Goal: Task Accomplishment & Management: Complete application form

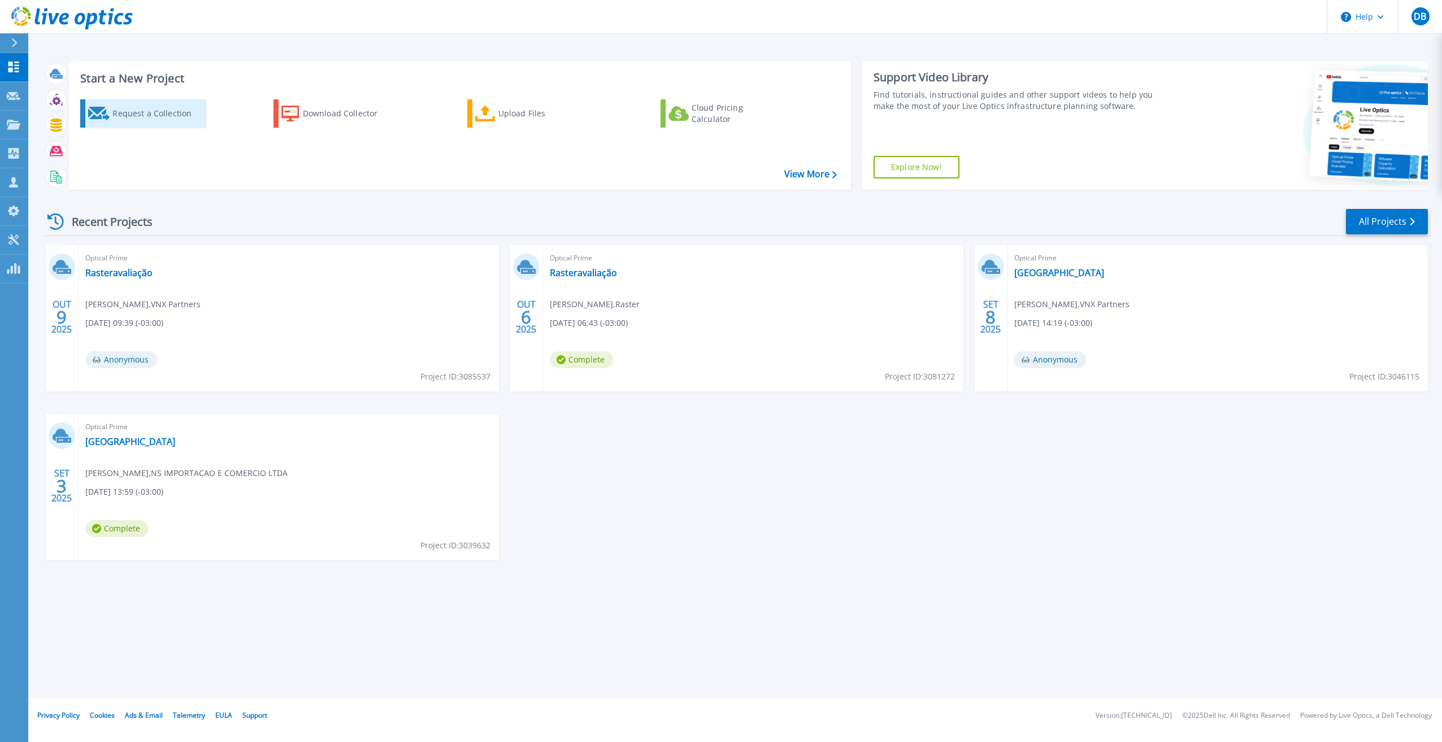
click at [137, 117] on div "Request a Collection" at bounding box center [157, 113] width 90 height 23
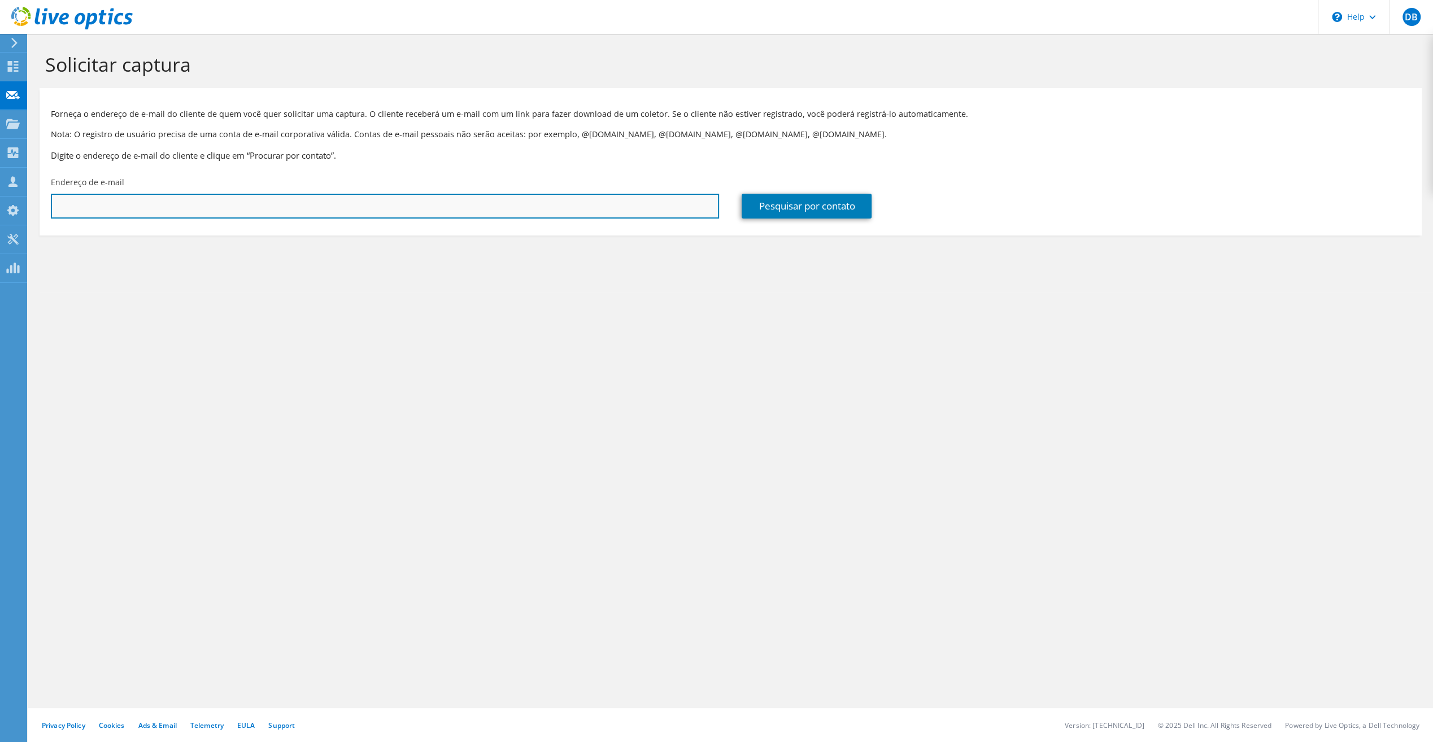
click at [104, 206] on input "text" at bounding box center [385, 206] width 668 height 25
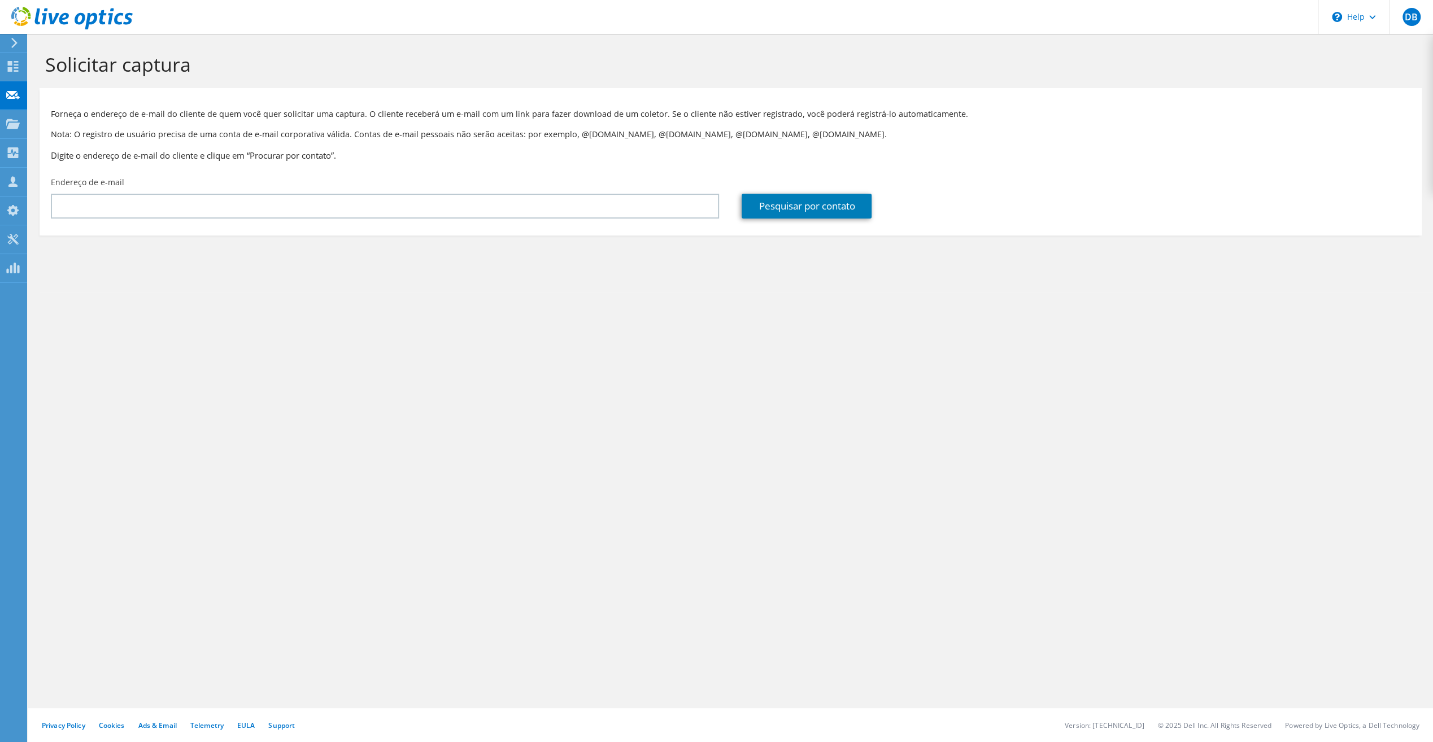
click at [889, 395] on div "Solicitar captura Forneça o endereço de e-mail do cliente de quem você quer sol…" at bounding box center [730, 388] width 1405 height 708
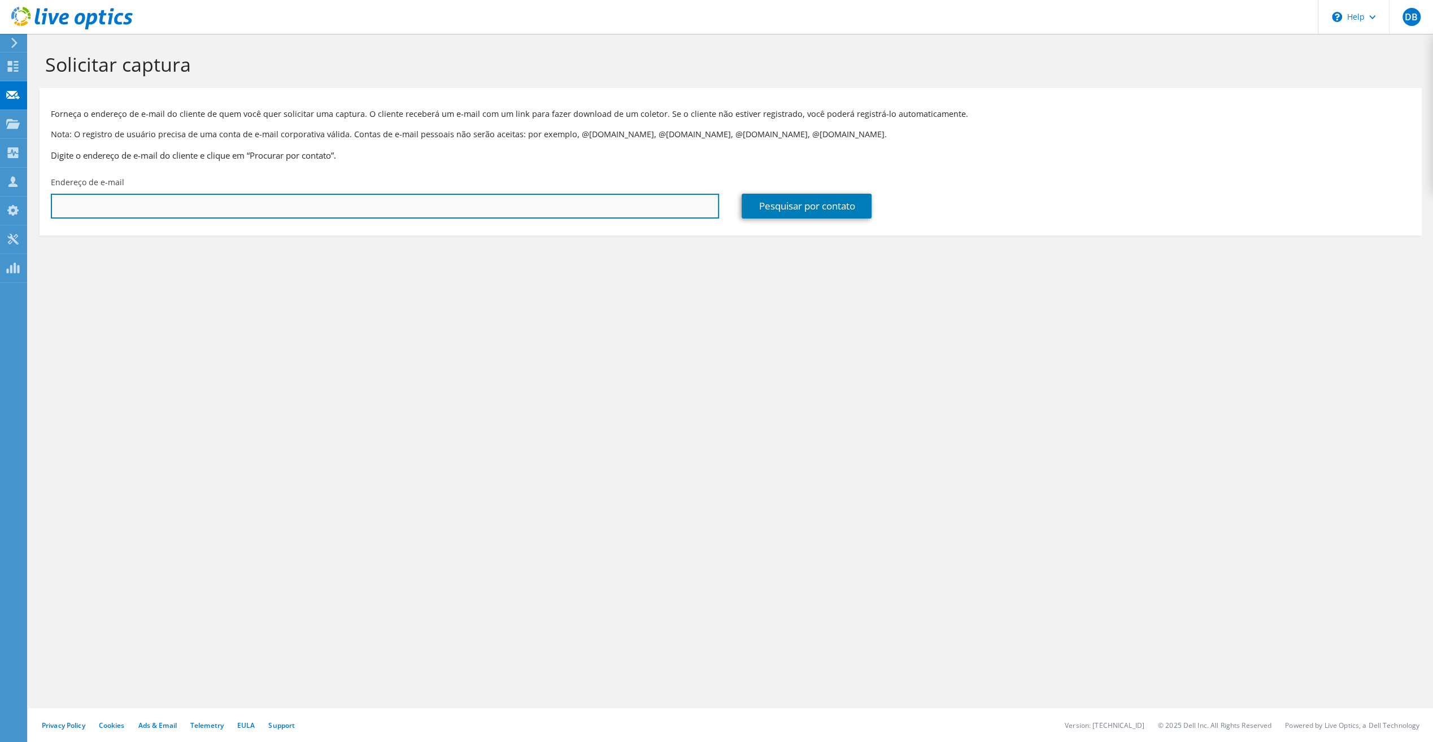
click at [159, 206] on input "text" at bounding box center [385, 206] width 668 height 25
paste input "[PERSON_NAME][EMAIL_ADDRESS][DOMAIN_NAME]"
type input "[PERSON_NAME][EMAIL_ADDRESS][DOMAIN_NAME]"
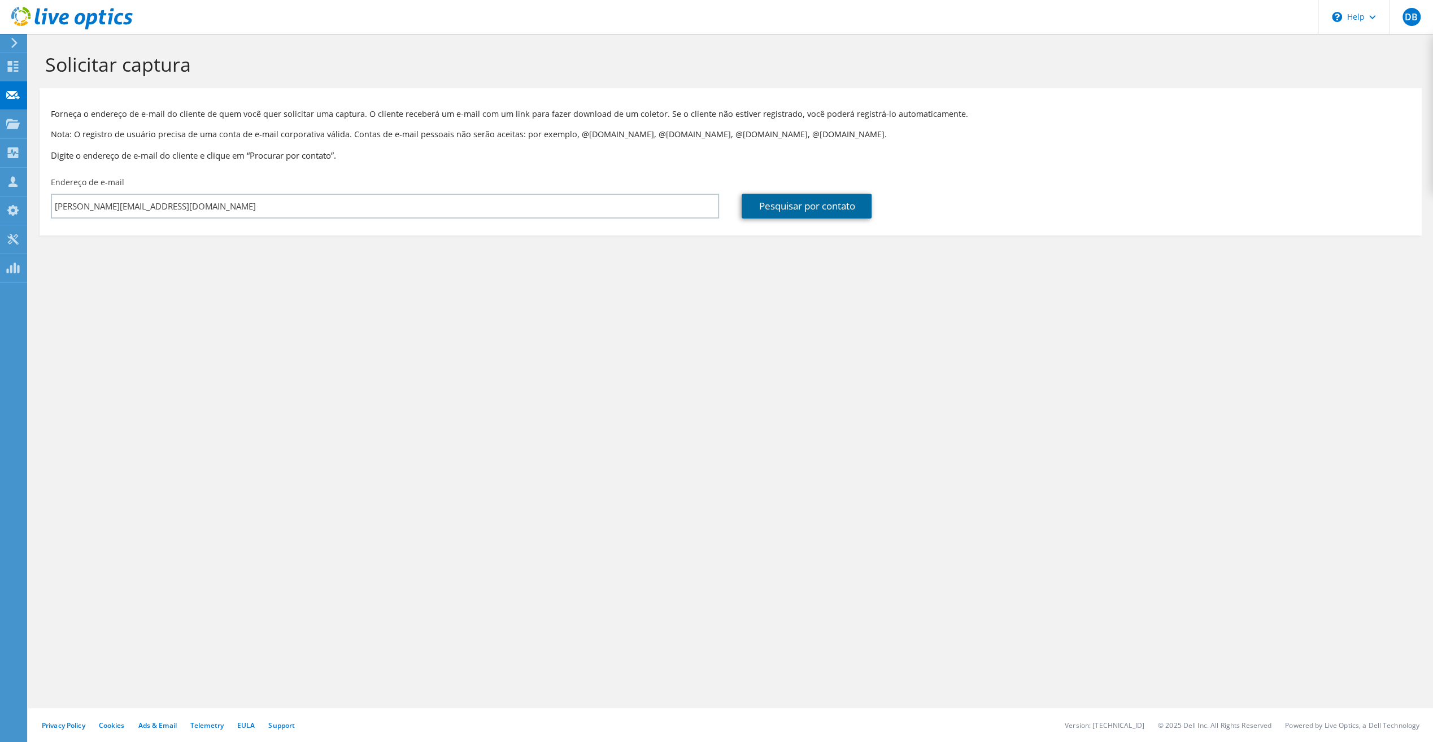
click at [769, 208] on link "Pesquisar por contato" at bounding box center [807, 206] width 130 height 25
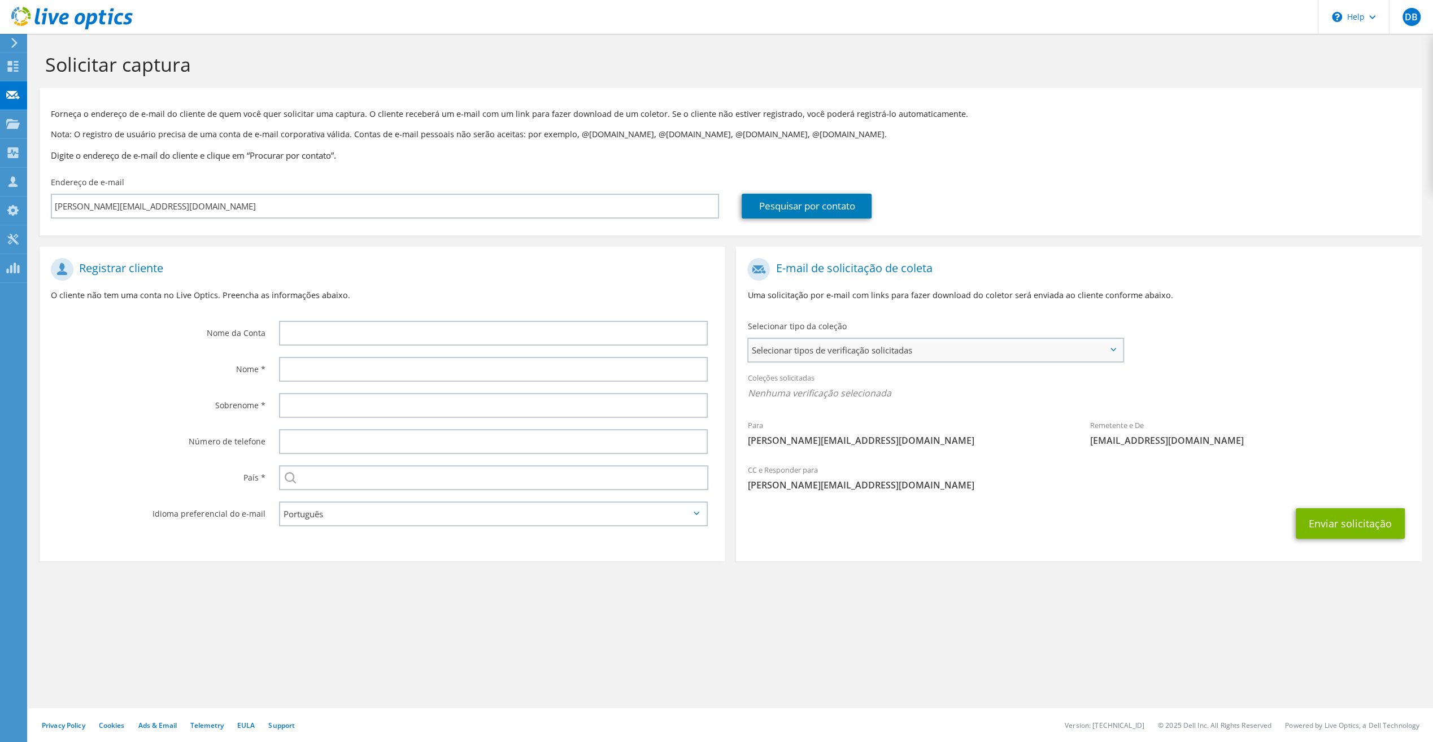
click at [1108, 352] on span "Selecionar tipos de verificação solicitadas" at bounding box center [934, 350] width 373 height 23
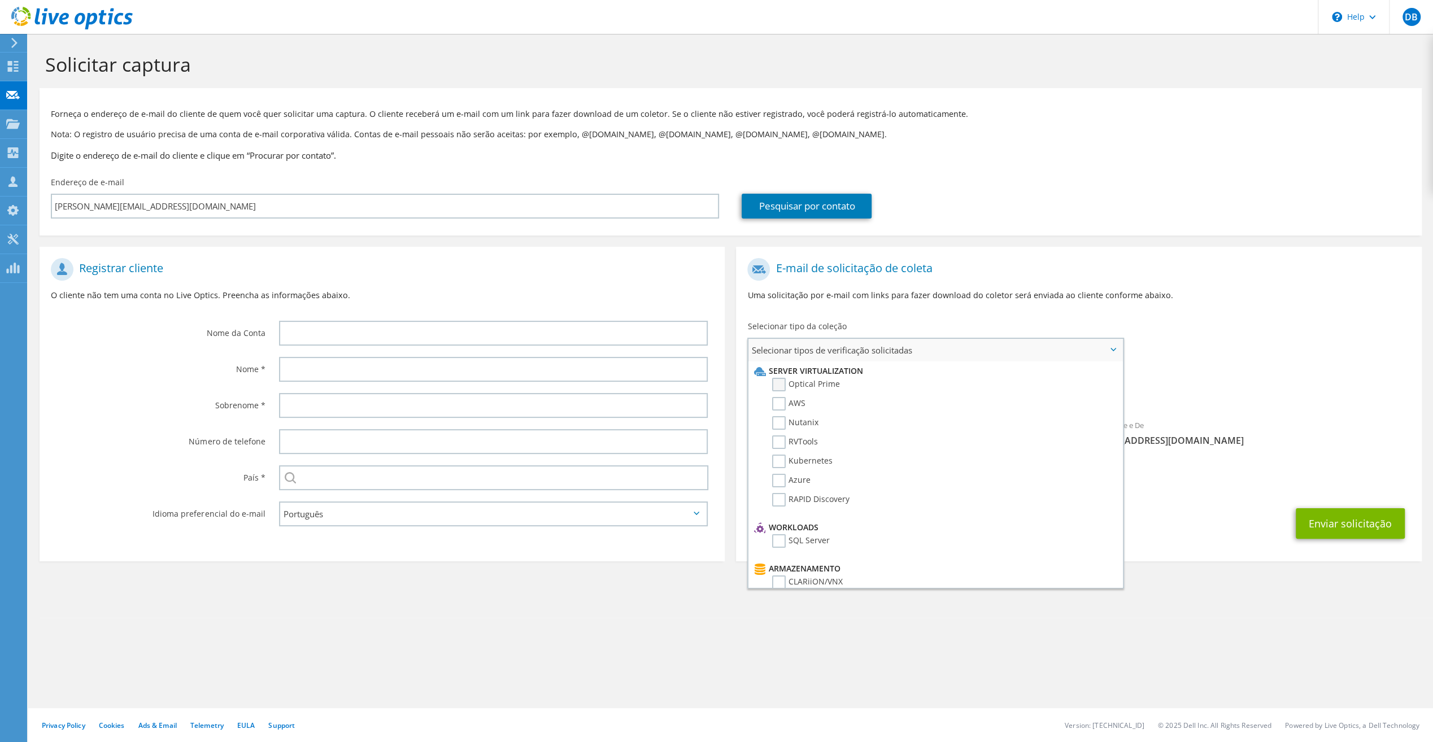
click at [782, 384] on label "Optical Prime" at bounding box center [806, 385] width 68 height 14
click at [0, 0] on input "Optical Prime" at bounding box center [0, 0] width 0 height 0
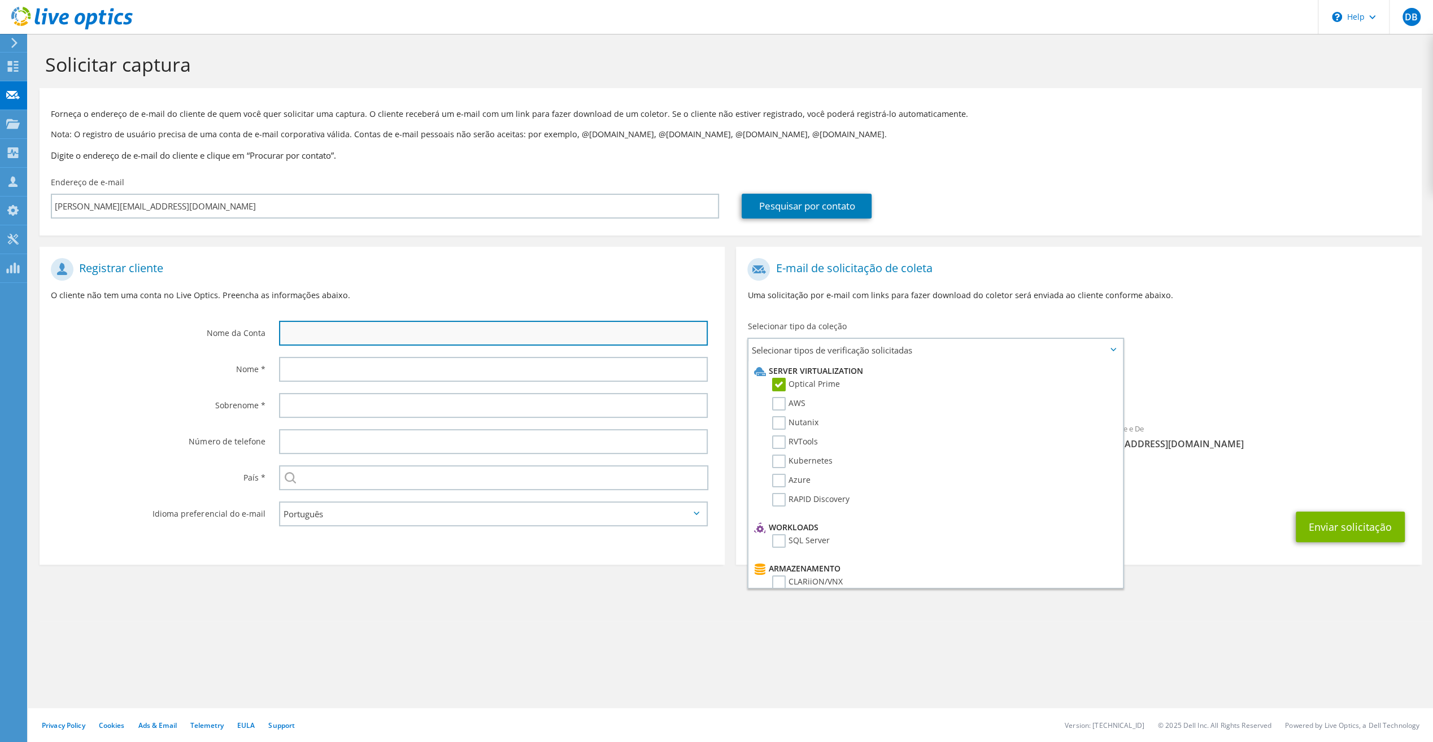
click at [312, 337] on input "text" at bounding box center [493, 333] width 429 height 25
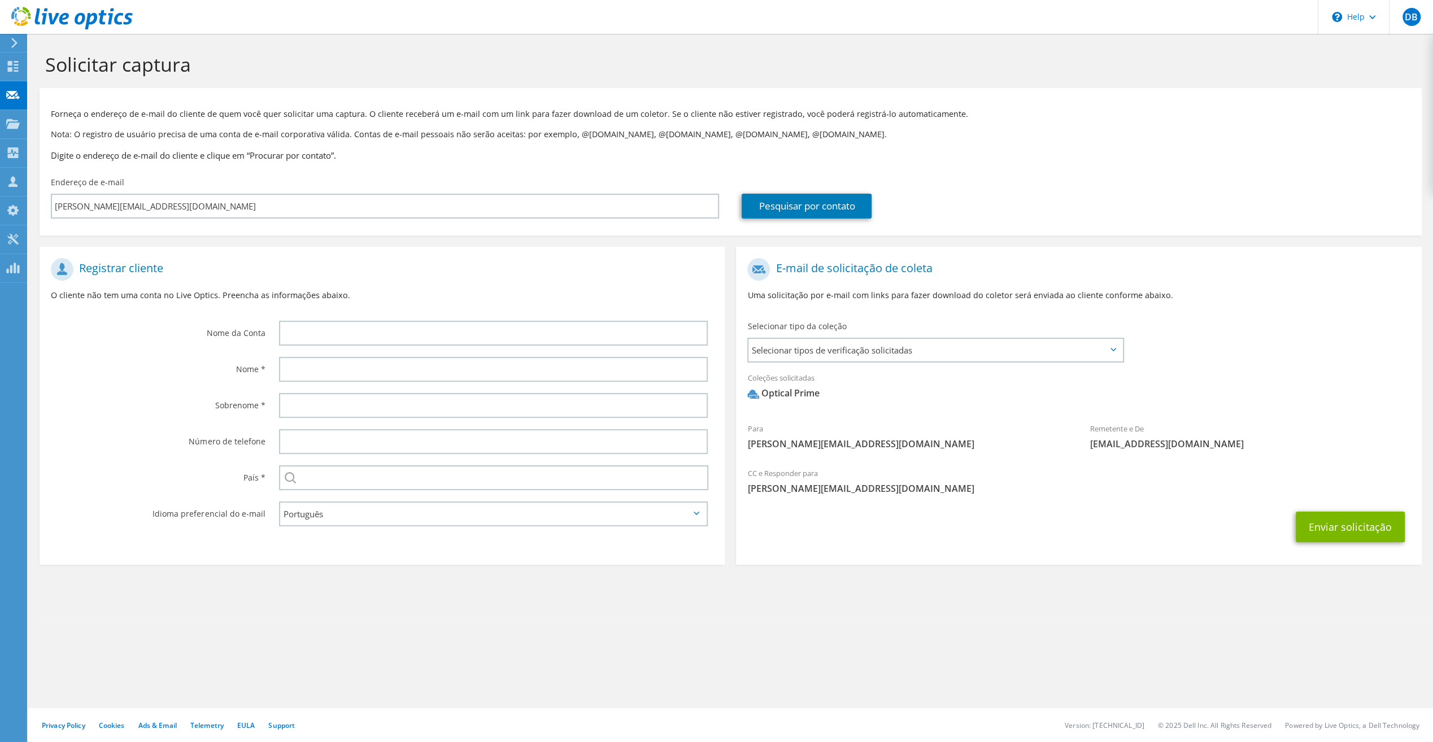
click at [426, 291] on p "O cliente não tem uma conta no Live Optics. Preencha as informações abaixo." at bounding box center [382, 295] width 663 height 12
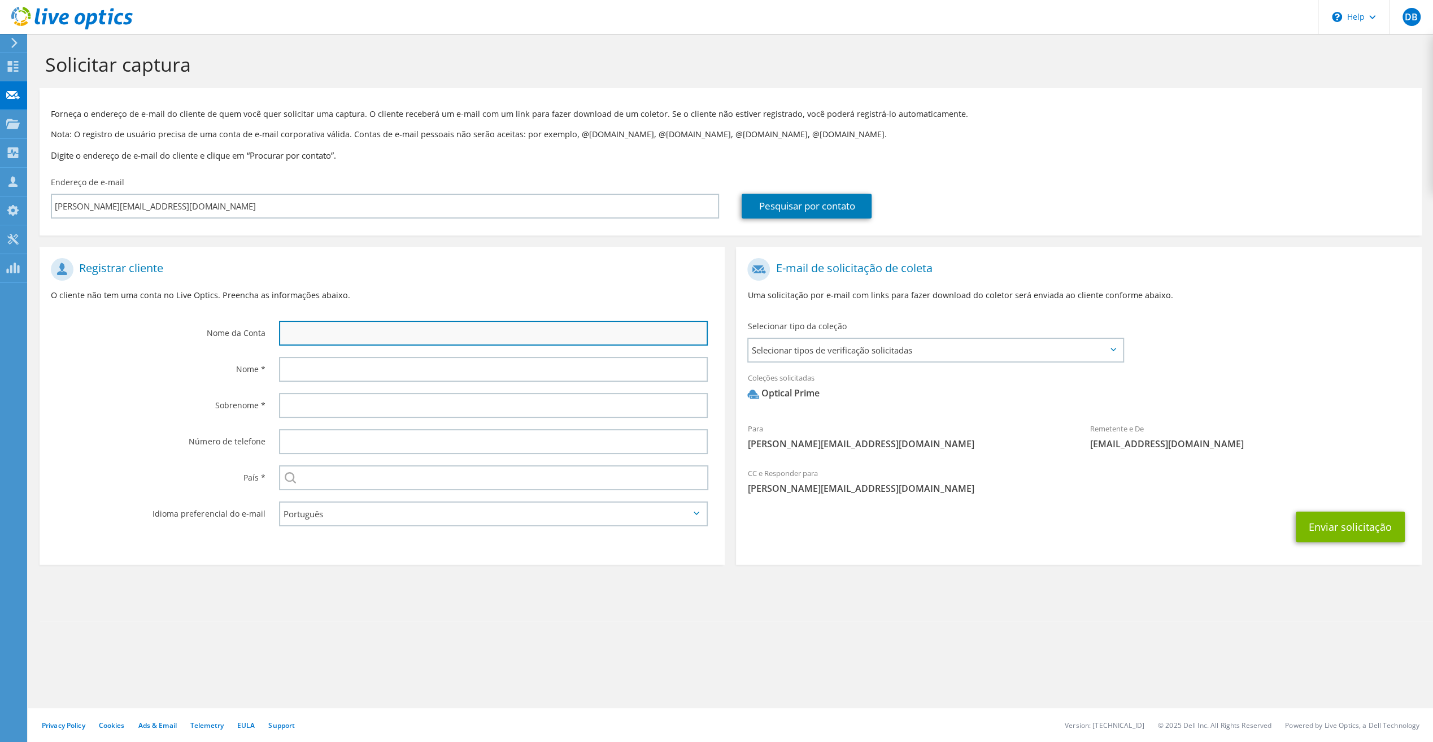
click at [315, 332] on input "text" at bounding box center [493, 333] width 429 height 25
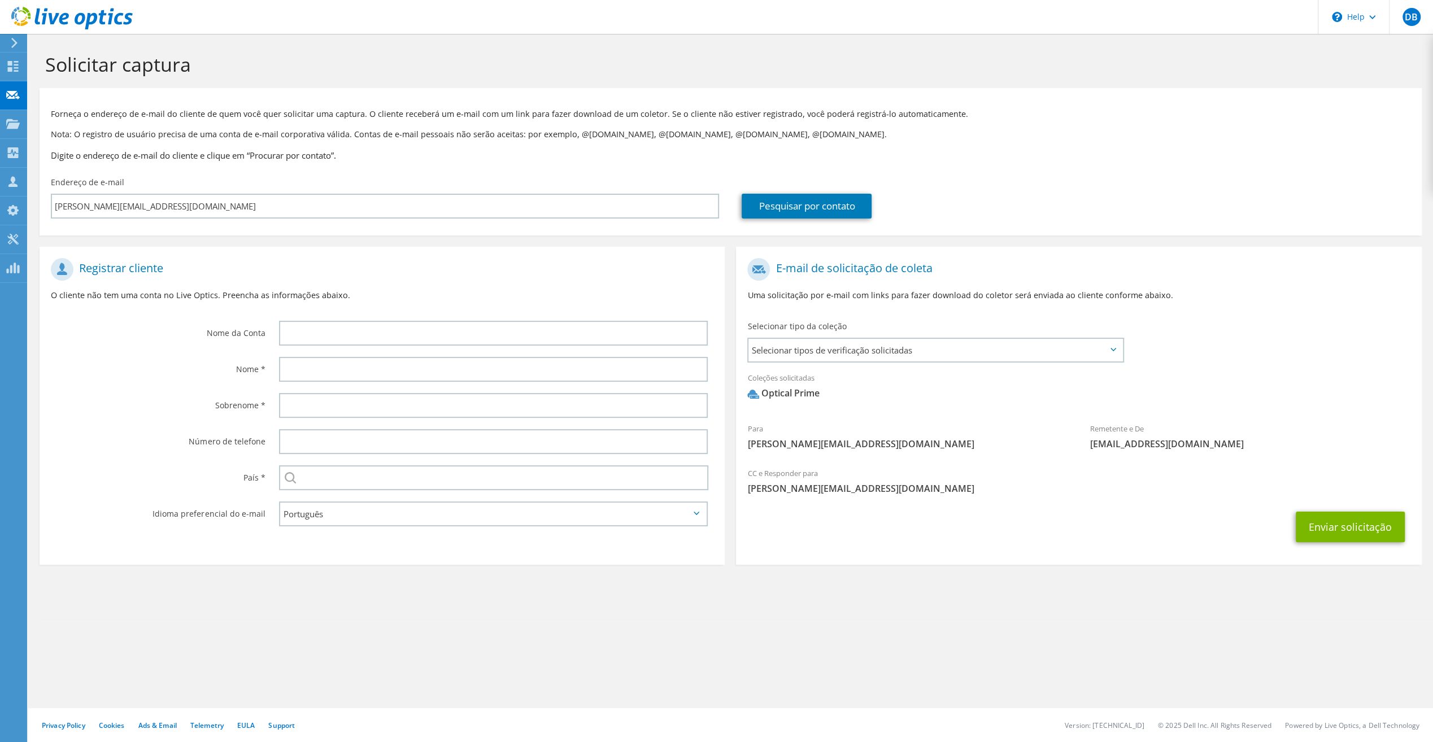
click at [521, 607] on section "Solicitar captura Forneça o endereço de e-mail do cliente de quem você quer sol…" at bounding box center [730, 327] width 1405 height 587
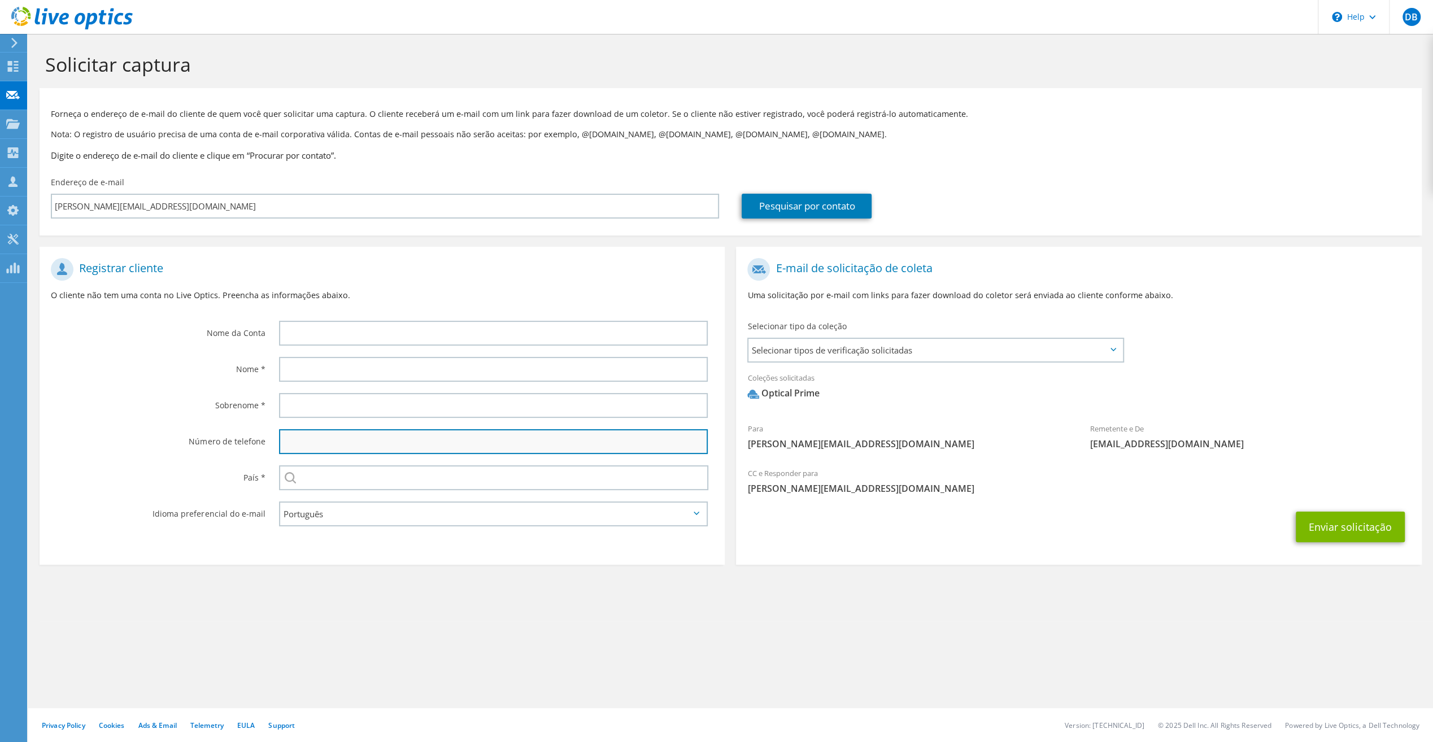
click at [310, 444] on input "text" at bounding box center [493, 441] width 429 height 25
click at [304, 443] on input "text" at bounding box center [493, 441] width 429 height 25
paste input "[PHONE_NUMBER]"
type input "[PHONE_NUMBER]"
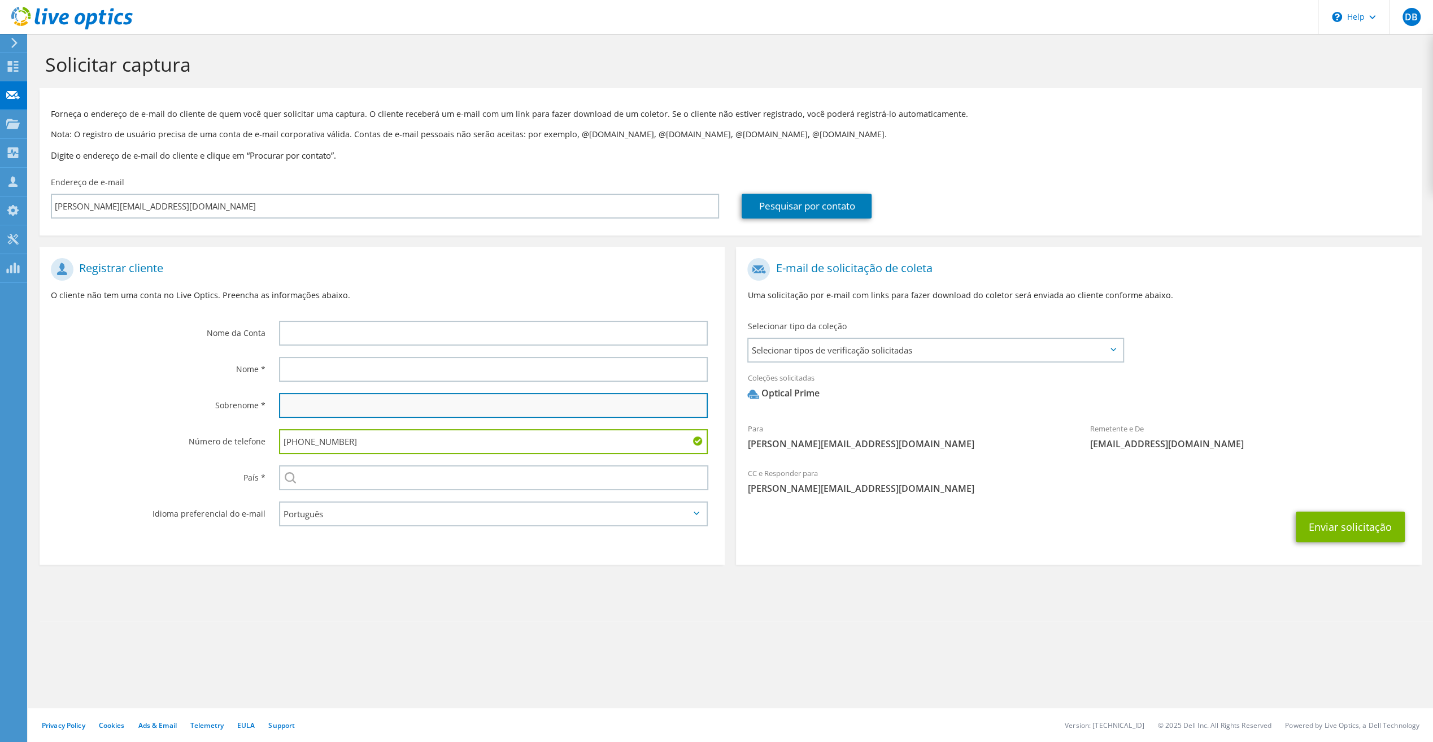
click at [304, 409] on input "text" at bounding box center [493, 405] width 429 height 25
type input "[PERSON_NAME]"
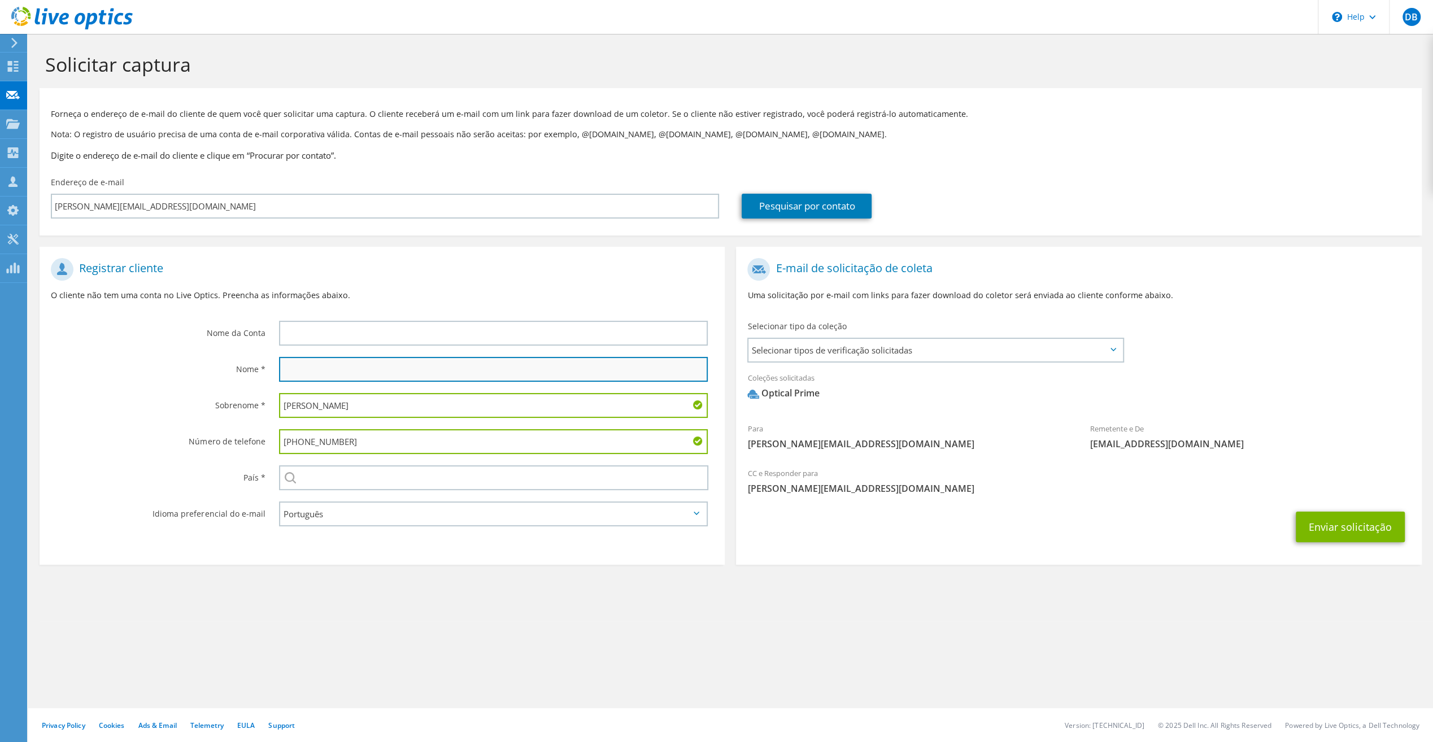
click at [304, 366] on input "text" at bounding box center [493, 369] width 429 height 25
type input "[PERSON_NAME]"
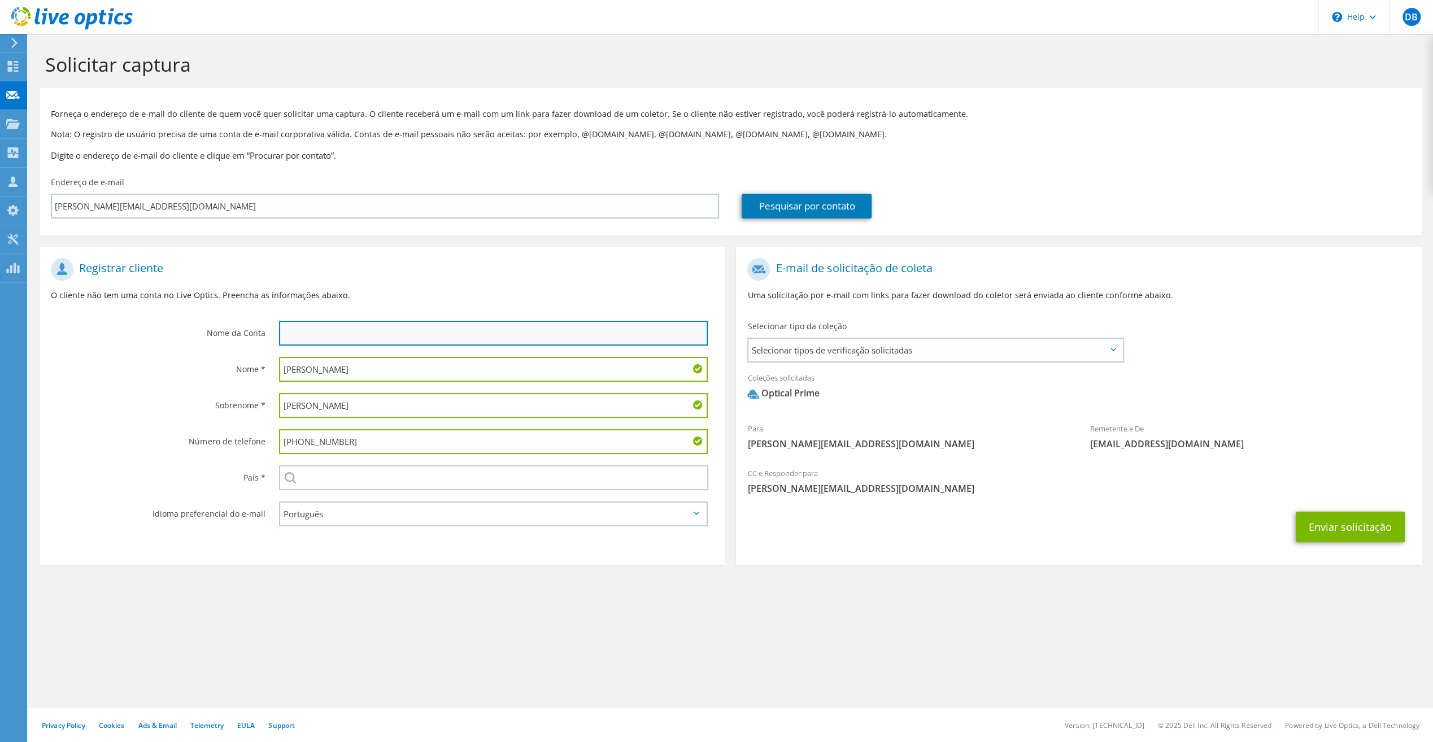
click at [334, 334] on input "text" at bounding box center [493, 333] width 429 height 25
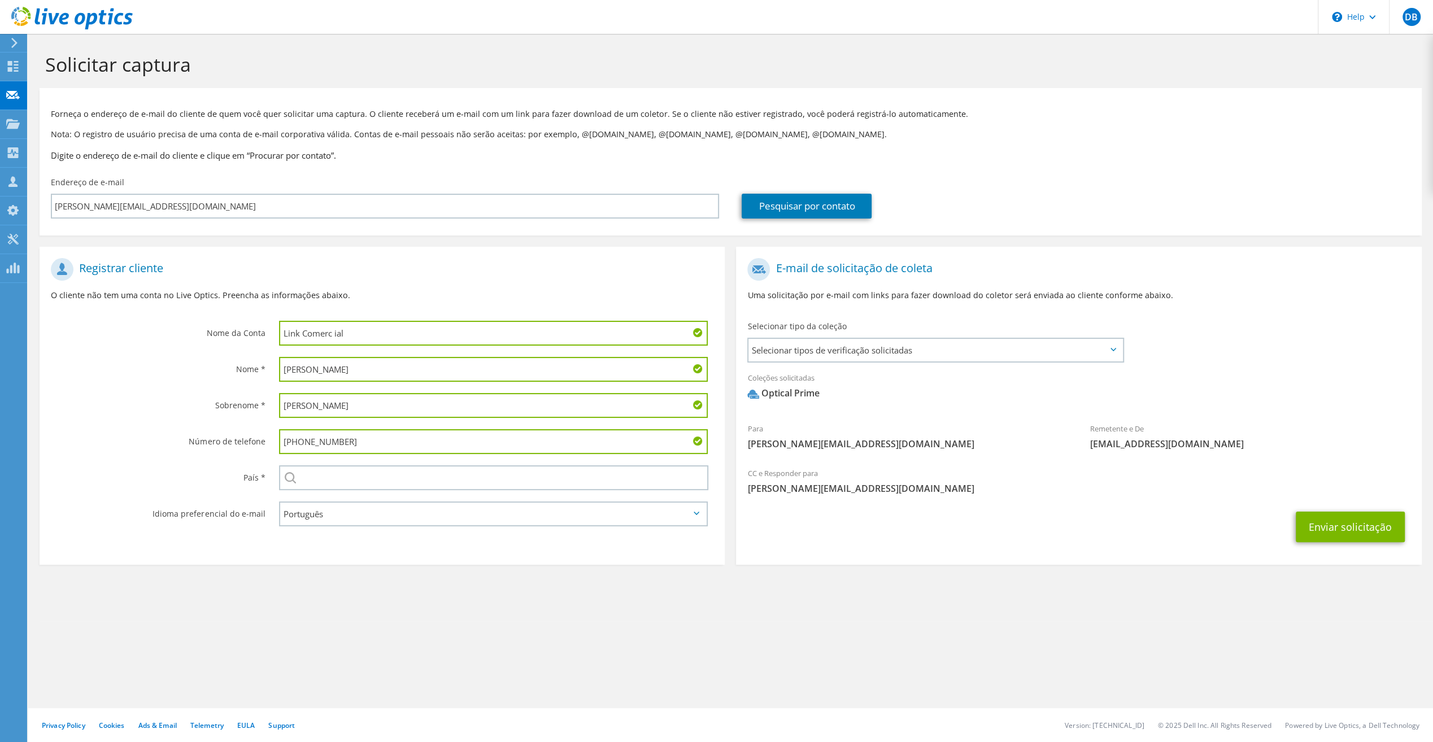
click at [356, 330] on input "Link Comerc ial" at bounding box center [493, 333] width 429 height 25
type input "Link Comercial"
click at [349, 477] on input "text" at bounding box center [493, 477] width 429 height 25
type input "[GEOGRAPHIC_DATA]"
click at [847, 547] on div "Enviar solicitação" at bounding box center [1078, 527] width 685 height 42
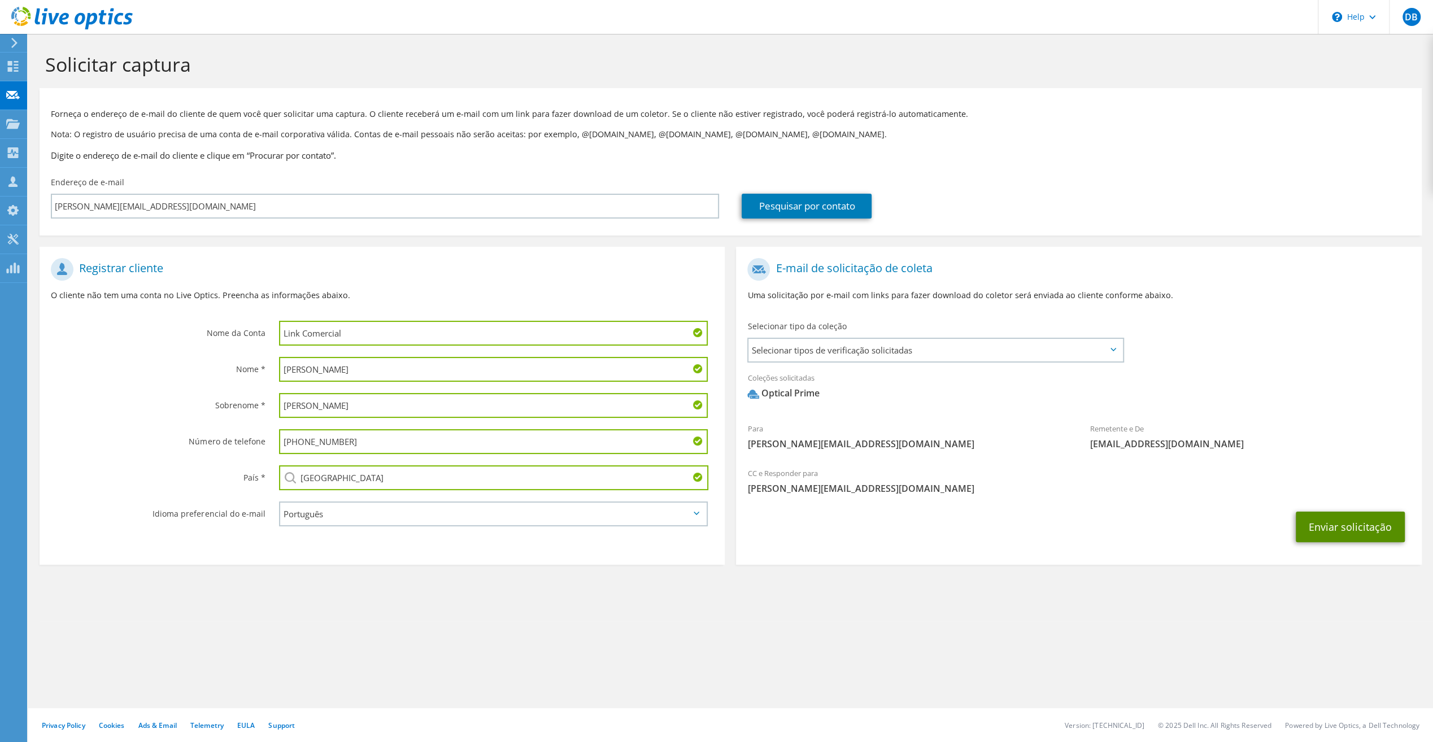
click at [1359, 525] on button "Enviar solicitação" at bounding box center [1350, 527] width 109 height 31
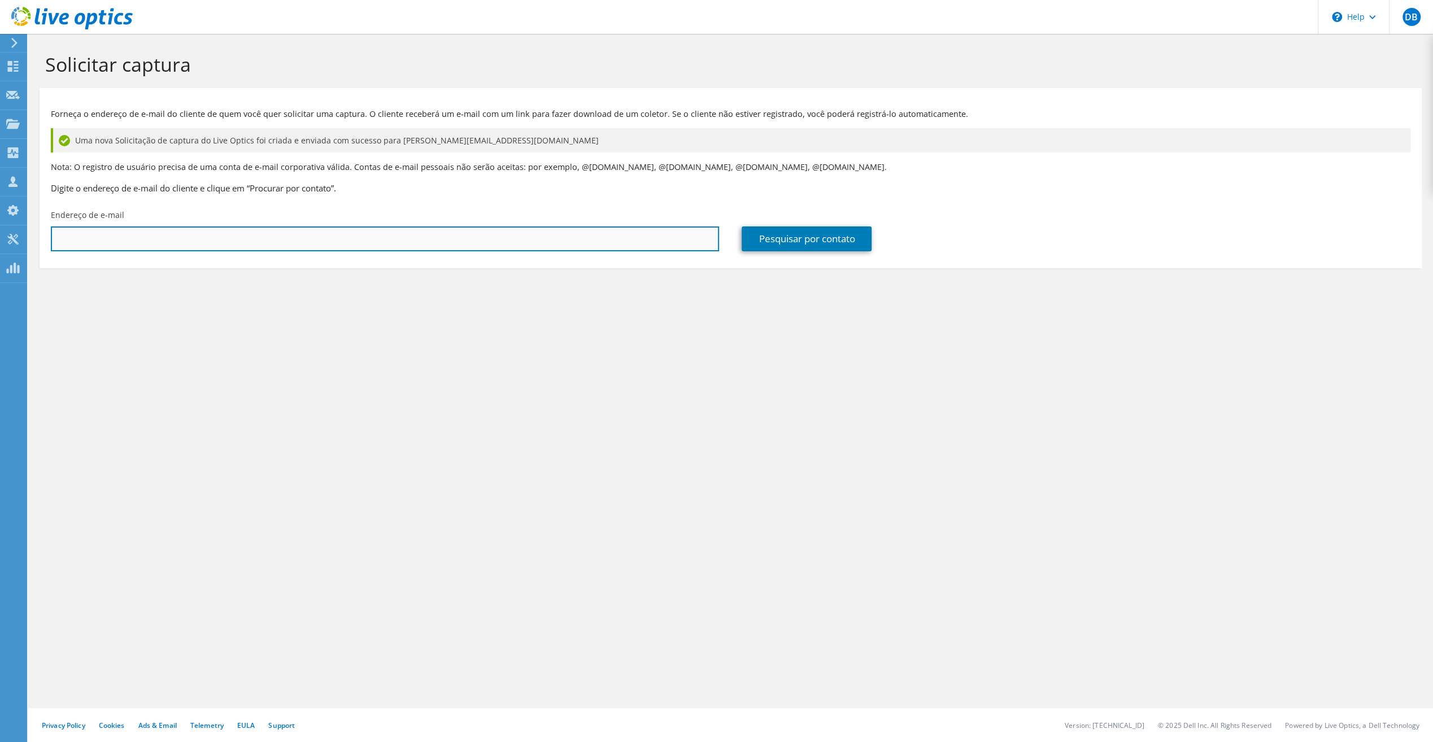
click at [92, 240] on input "text" at bounding box center [385, 239] width 668 height 25
type input "[PERSON_NAME][EMAIL_ADDRESS][DOMAIN_NAME]"
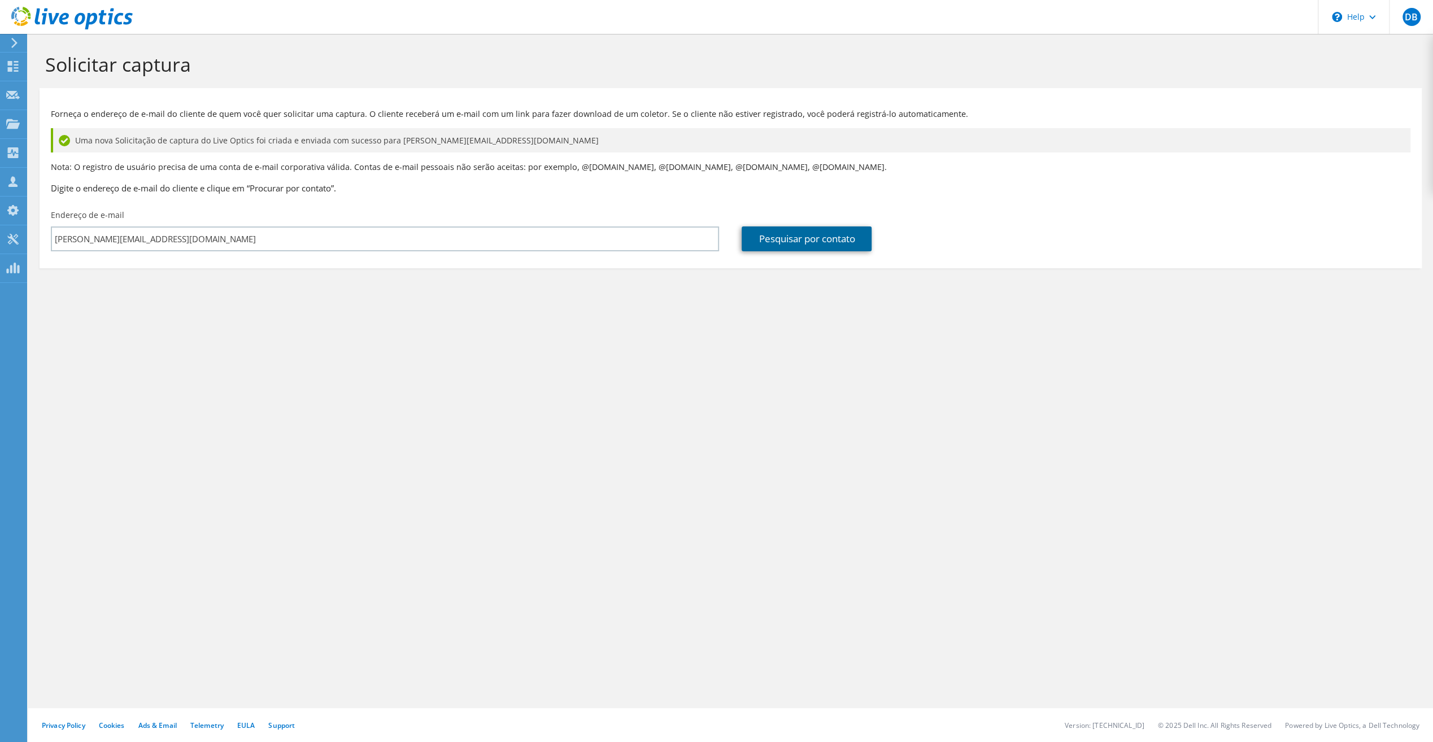
click at [783, 242] on link "Pesquisar por contato" at bounding box center [807, 239] width 130 height 25
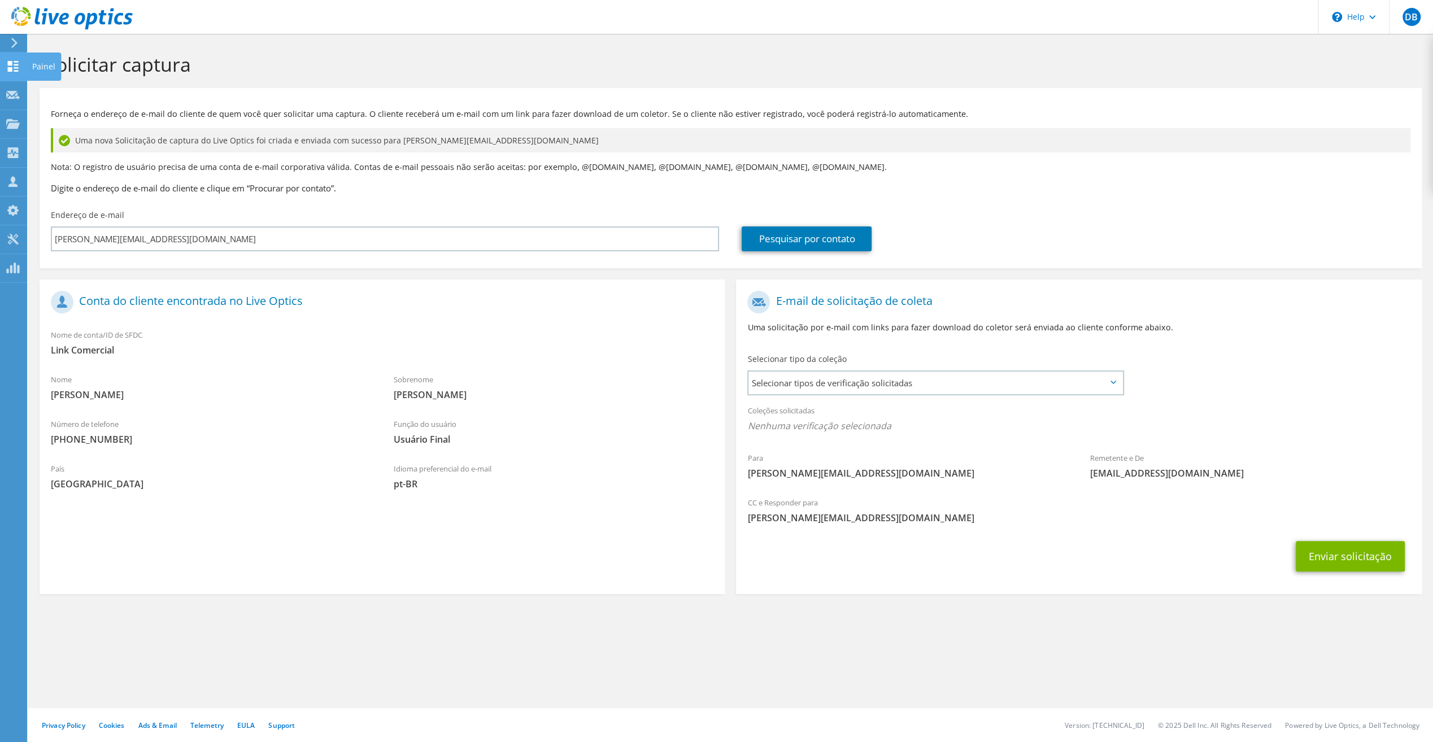
click at [14, 69] on icon at bounding box center [13, 66] width 14 height 11
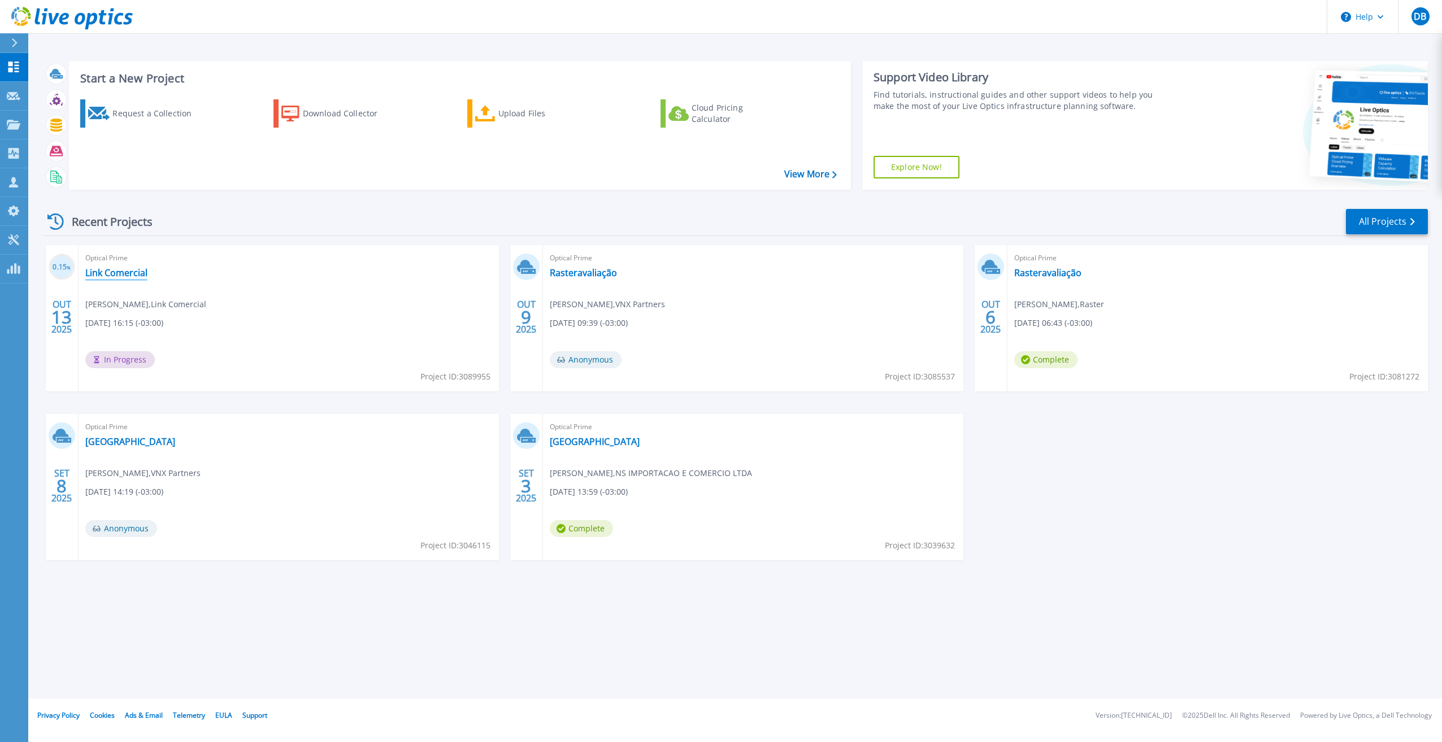
click at [117, 273] on link "Link Comercial" at bounding box center [116, 272] width 62 height 11
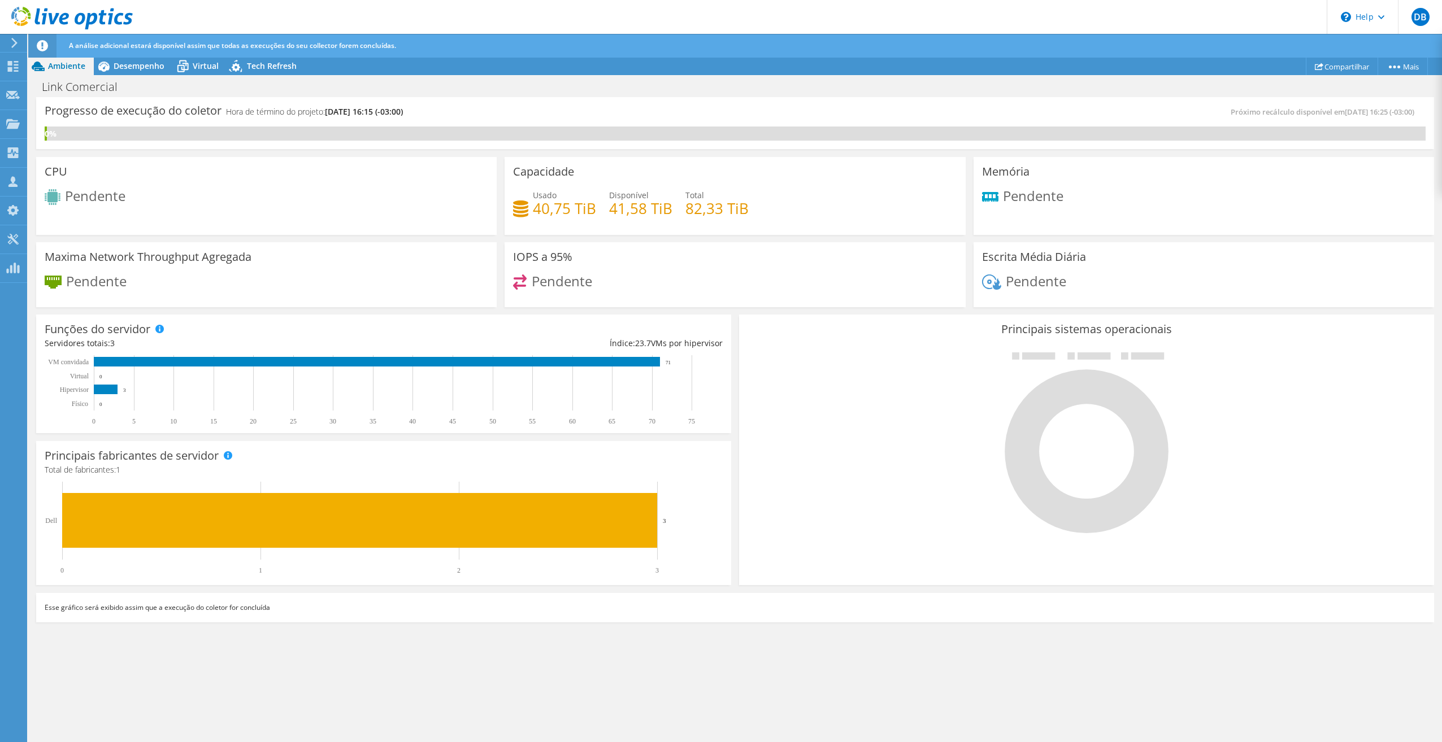
drag, startPoint x: 45, startPoint y: 110, endPoint x: 435, endPoint y: 111, distance: 390.3
click at [435, 111] on div "Progresso de execução do coletor Hora de término do projeto: [DATE] 16:15 (-03:…" at bounding box center [390, 116] width 690 height 21
copy div "Progresso de execução do coletor Hora de término do projeto: [DATE] 16:15 (-03:…"
